Goal: Navigation & Orientation: Find specific page/section

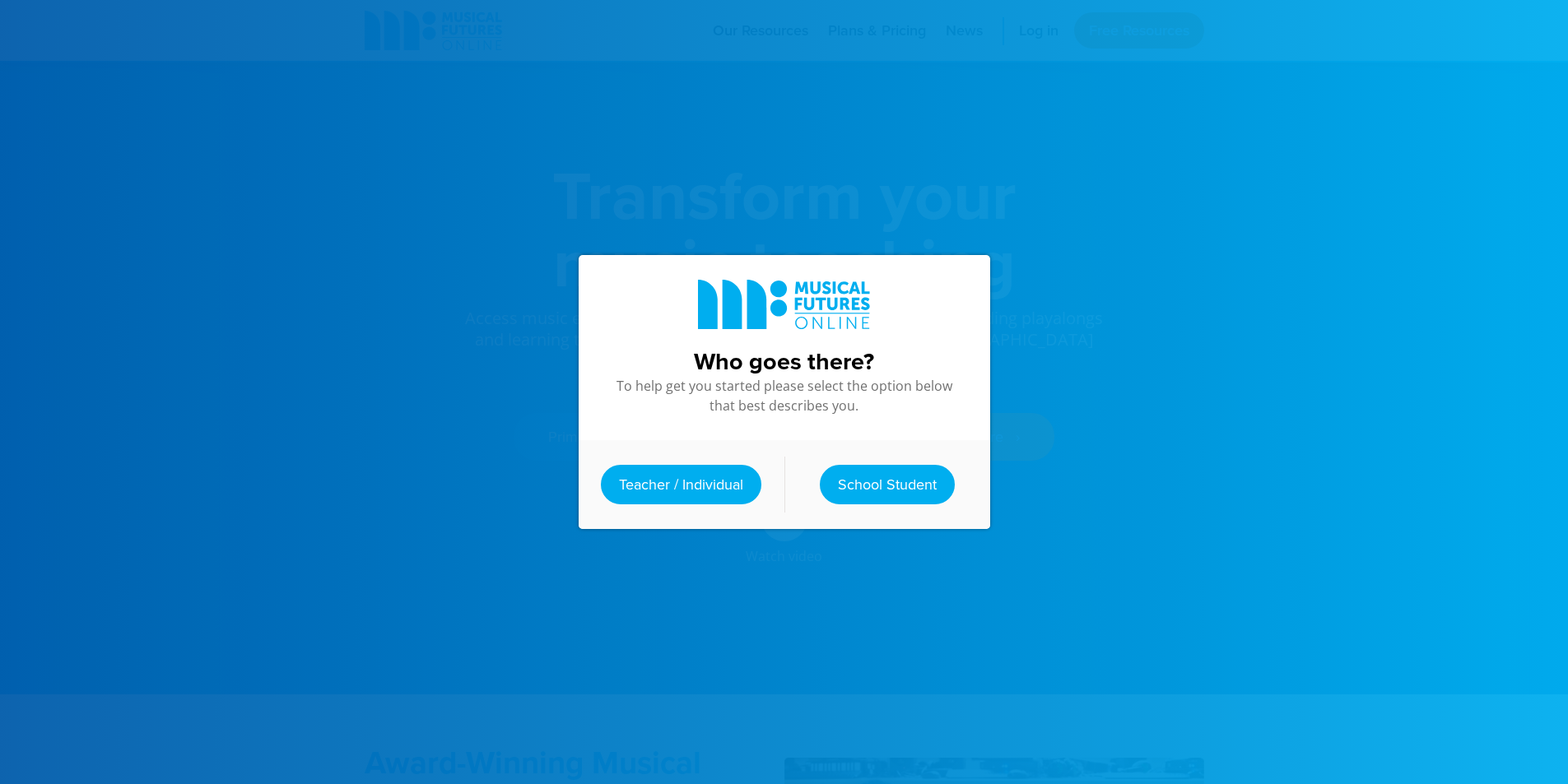
click at [853, 104] on div "Who goes there? To help get you started please select the option below that bes…" at bounding box center [784, 392] width 445 height 784
click at [1219, 128] on div at bounding box center [784, 392] width 1568 height 784
click at [708, 481] on link "Teacher / Individual" at bounding box center [681, 485] width 161 height 40
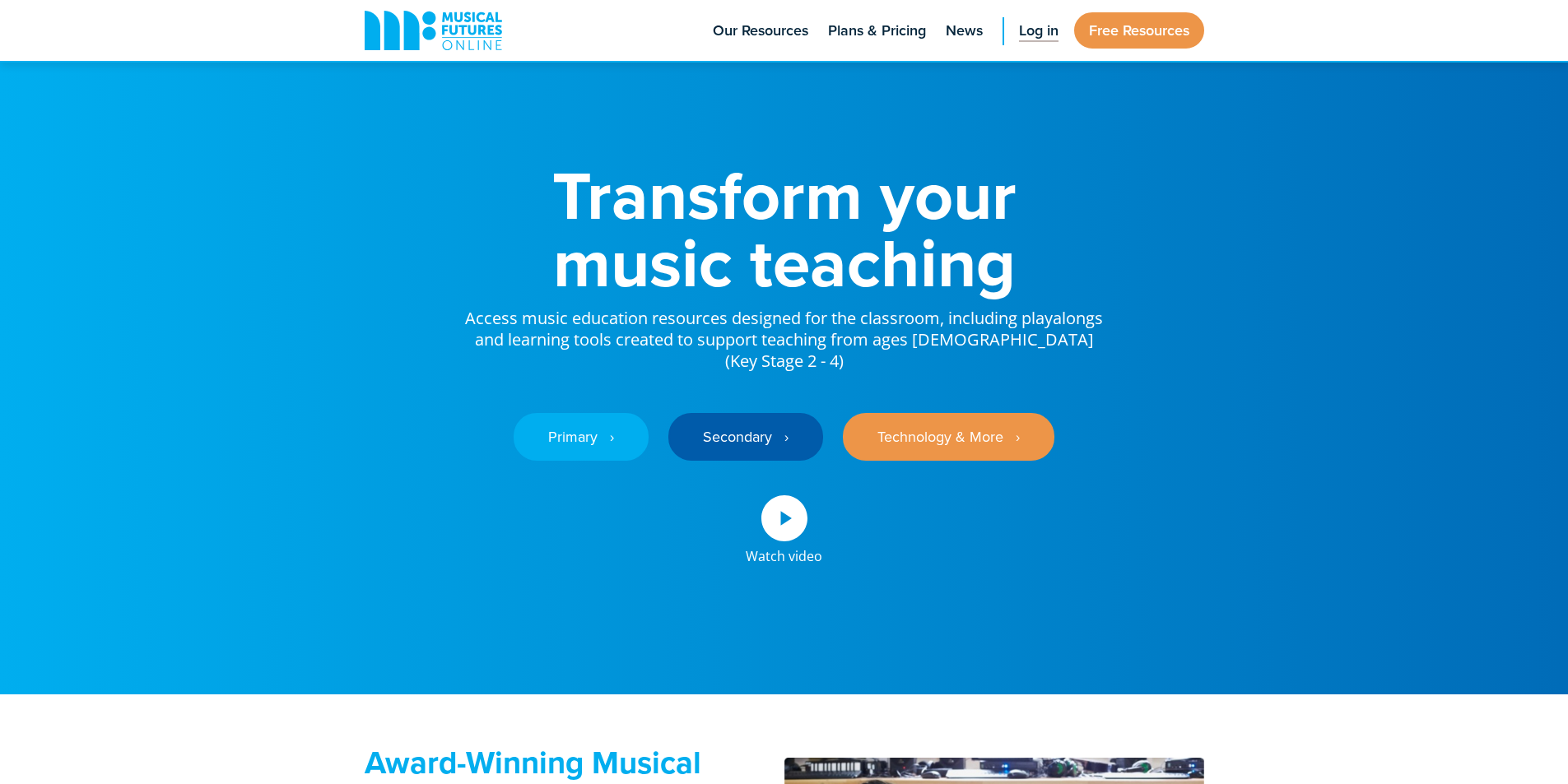
click at [1042, 31] on span "Log in" at bounding box center [1039, 30] width 40 height 22
